Goal: Browse casually

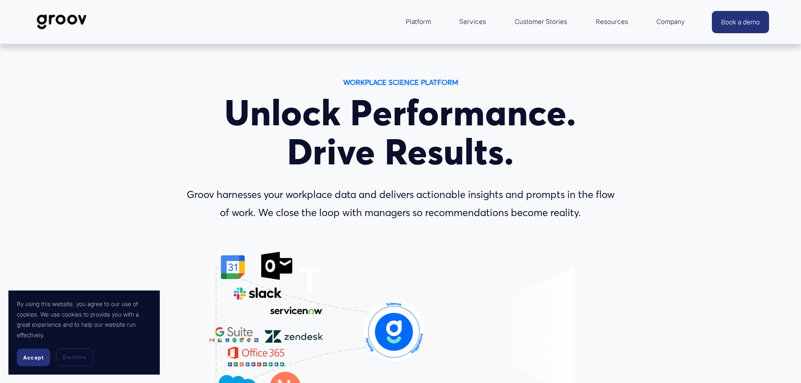
click at [277, 143] on h1 "Unlock Performance. Drive Results." at bounding box center [401, 132] width 440 height 78
click at [479, 148] on h1 "Unlock Performance. Drive Results." at bounding box center [401, 132] width 440 height 78
